Goal: Task Accomplishment & Management: Manage account settings

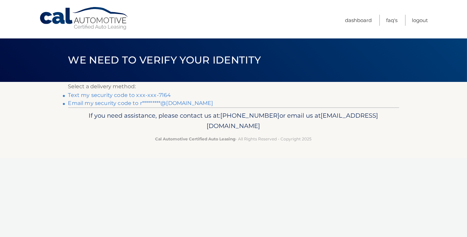
click at [119, 95] on link "Text my security code to xxx-xxx-7164" at bounding box center [119, 95] width 103 height 6
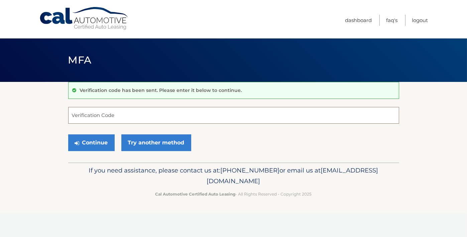
click at [113, 115] on input "Verification Code" at bounding box center [233, 115] width 331 height 17
type input "689942"
click at [68, 134] on button "Continue" at bounding box center [91, 142] width 46 height 17
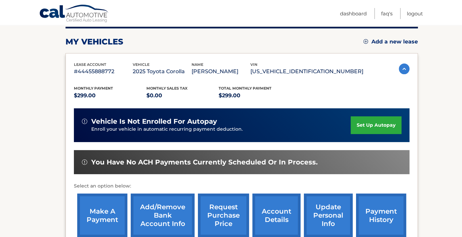
scroll to position [126, 0]
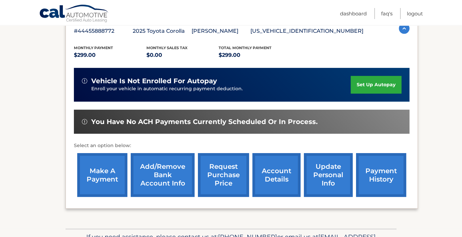
click at [98, 173] on link "make a payment" at bounding box center [102, 175] width 50 height 44
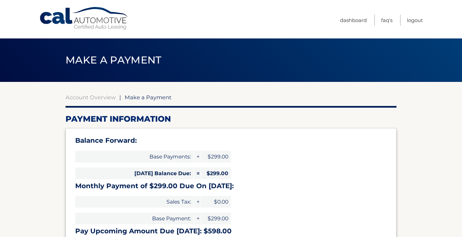
select select "MmMxZDAyNDEtMjA1NC00OGNlLTliNGUtMDg3ZjUwMDAxNDk0"
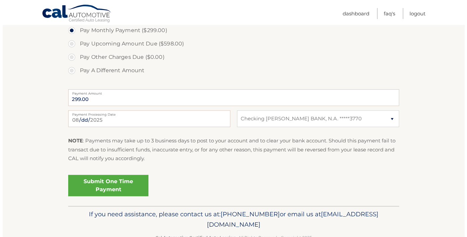
scroll to position [253, 0]
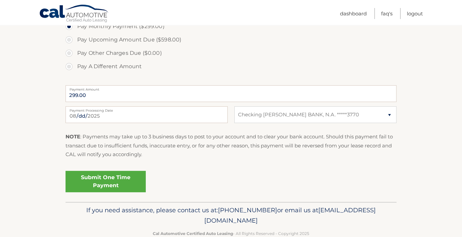
click at [111, 179] on link "Submit One Time Payment" at bounding box center [105, 181] width 80 height 21
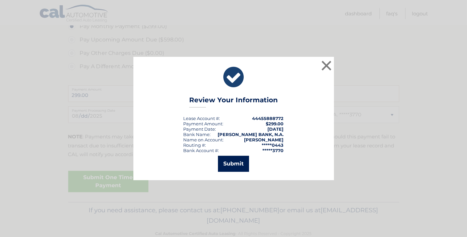
click at [231, 165] on button "Submit" at bounding box center [233, 164] width 31 height 16
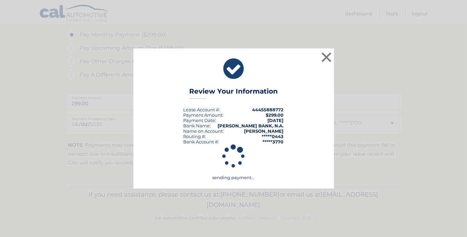
scroll to position [244, 0]
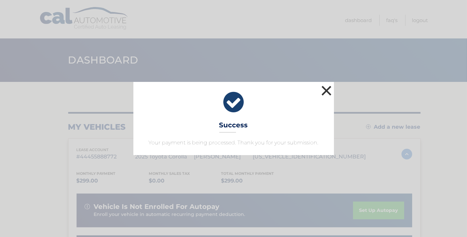
click at [329, 90] on button "×" at bounding box center [326, 90] width 13 height 13
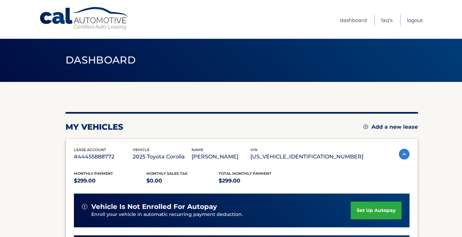
click at [415, 18] on link "Logout" at bounding box center [415, 20] width 16 height 11
